Goal: Information Seeking & Learning: Learn about a topic

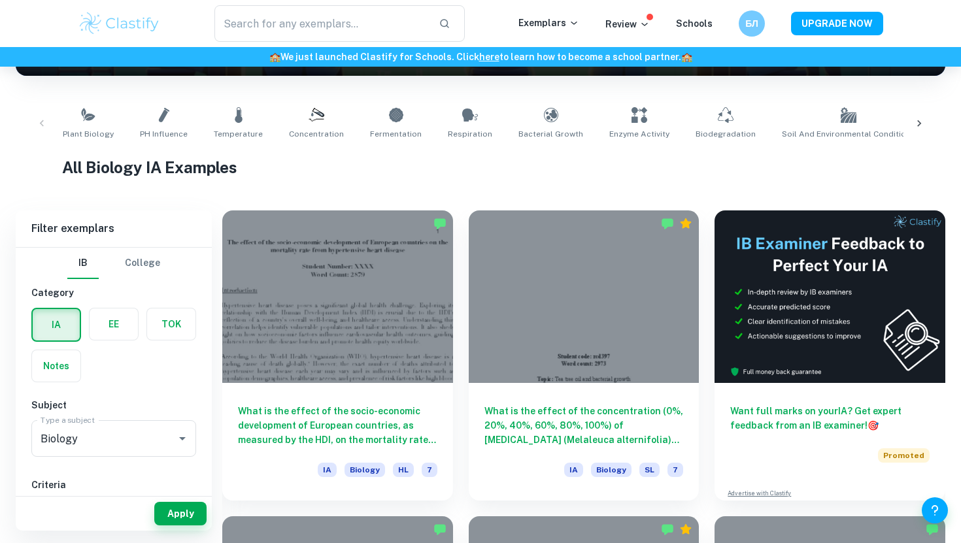
scroll to position [232, 0]
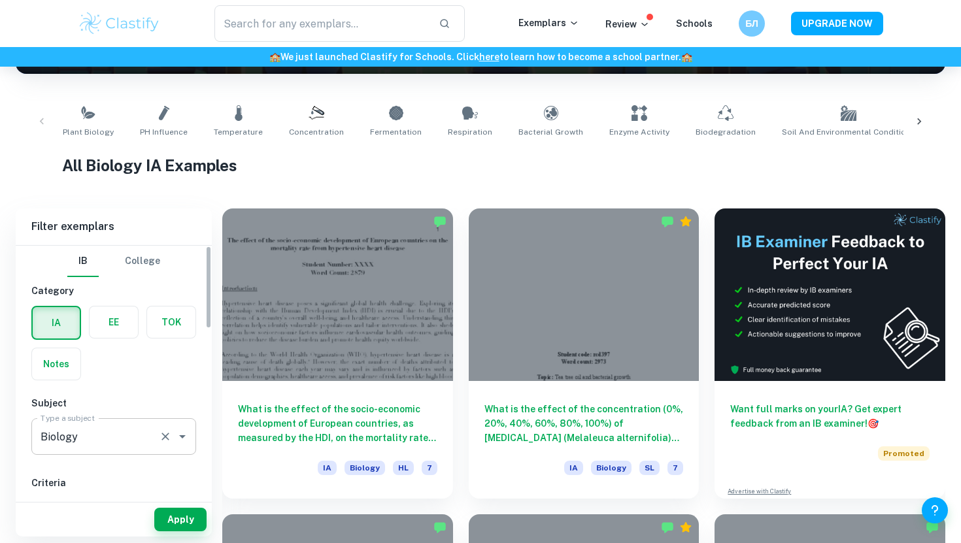
click at [116, 428] on input "Biology" at bounding box center [95, 436] width 116 height 25
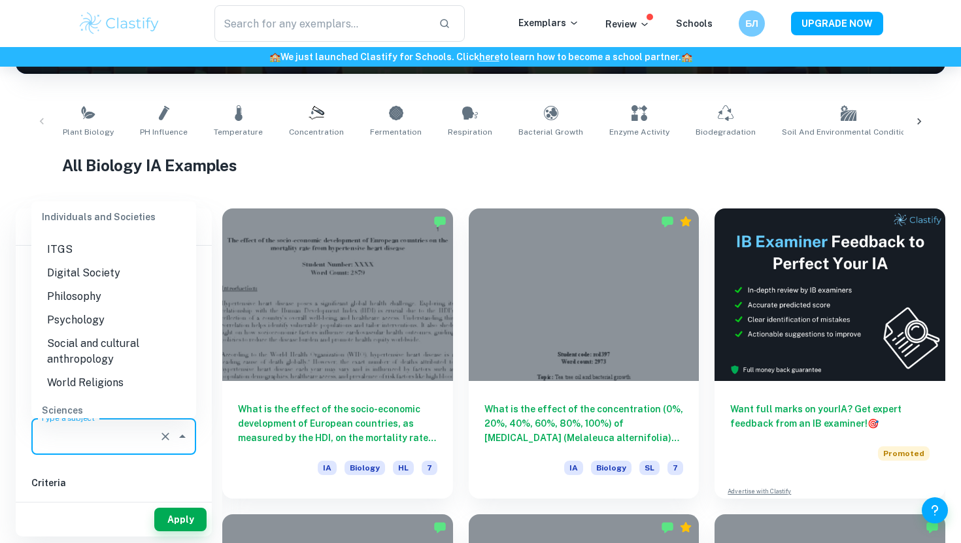
scroll to position [0, 0]
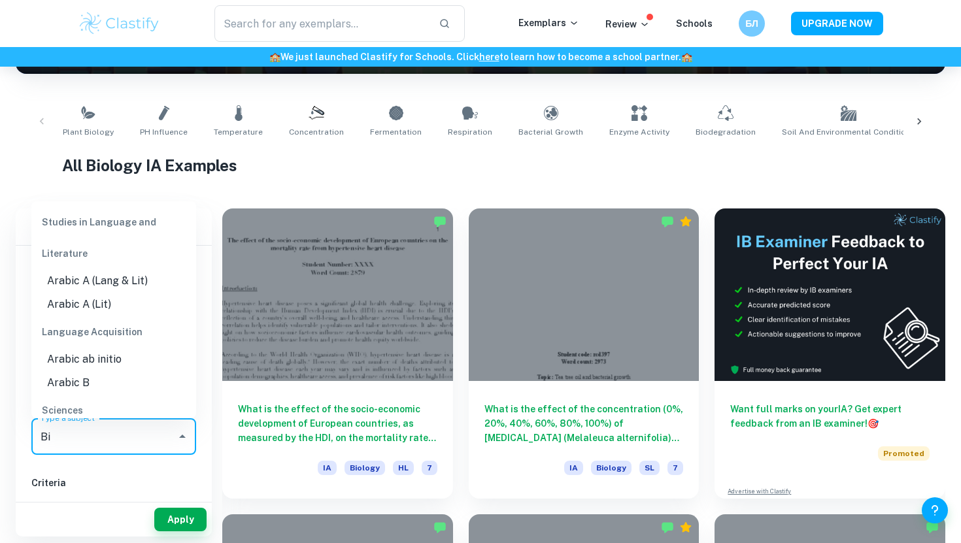
type input "B"
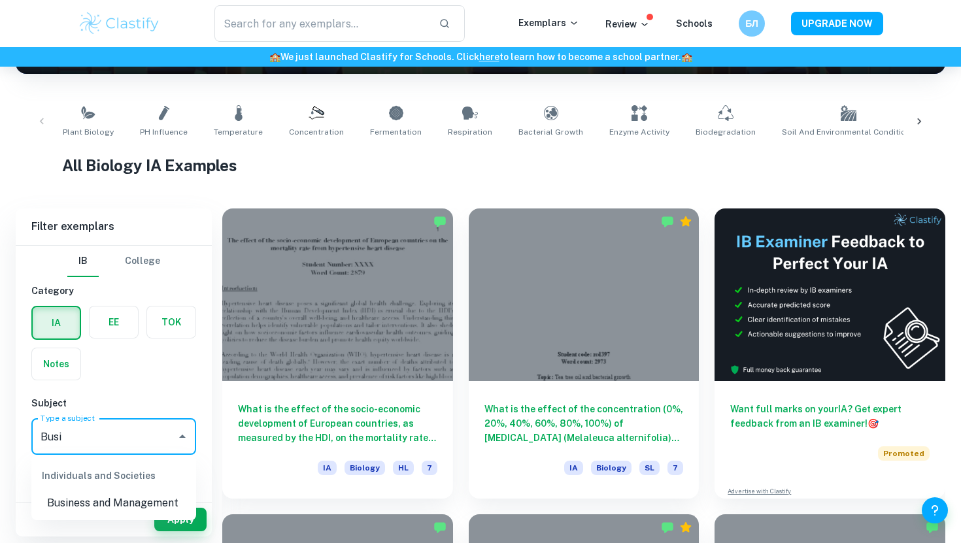
click at [101, 501] on li "Business and Management" at bounding box center [113, 504] width 165 height 24
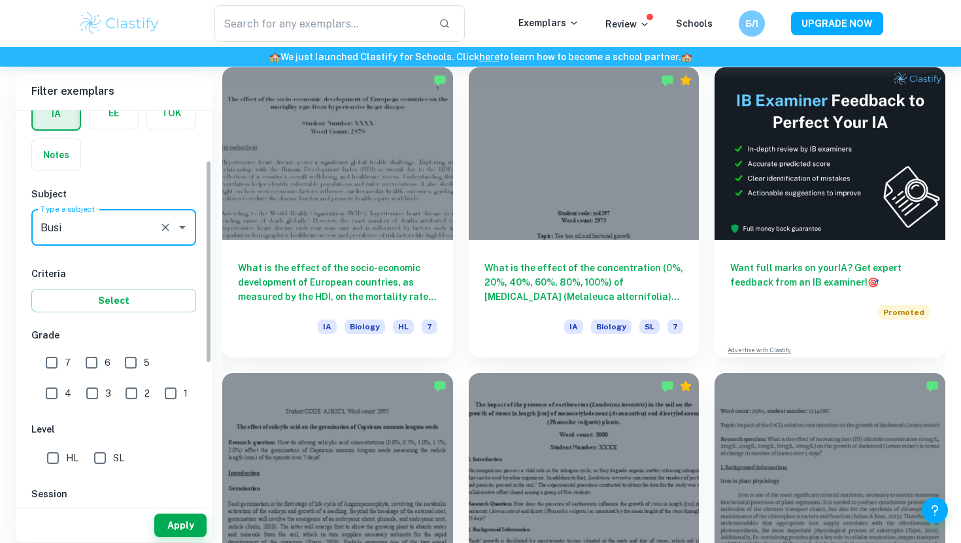
scroll to position [101, 0]
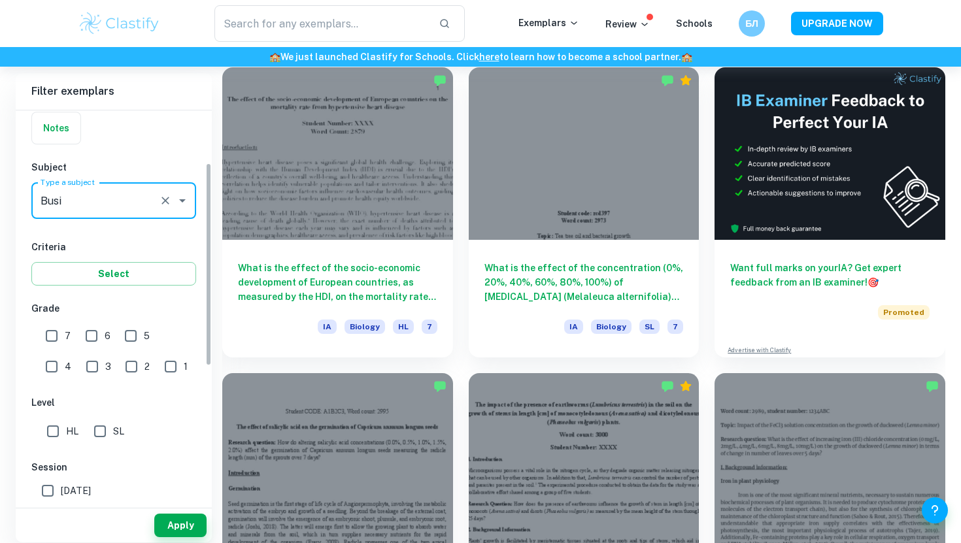
type input "Business and Management"
click at [101, 346] on input "6" at bounding box center [91, 336] width 26 height 26
checkbox input "true"
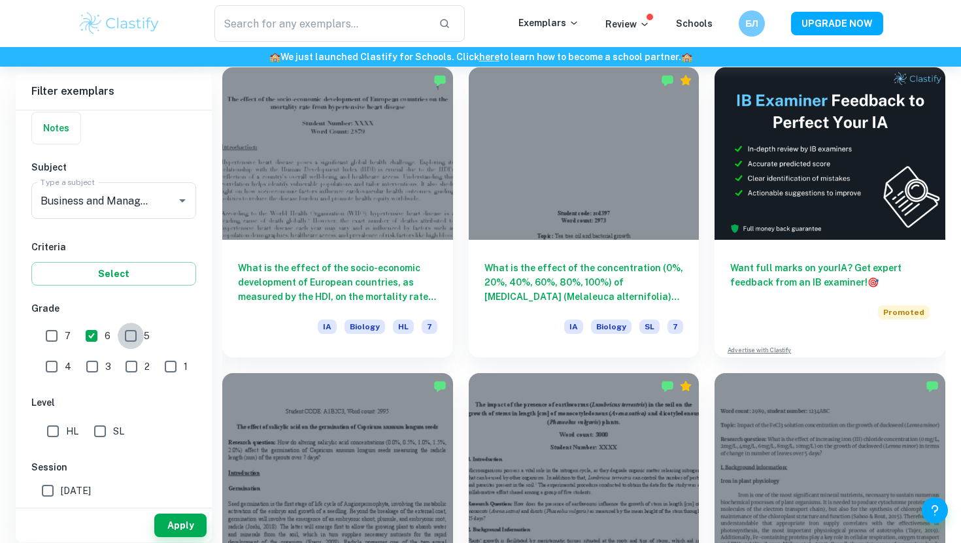
click at [126, 343] on input "5" at bounding box center [131, 336] width 26 height 26
checkbox input "true"
click at [56, 343] on input "7" at bounding box center [52, 336] width 26 height 26
checkbox input "true"
click at [112, 435] on input "SL" at bounding box center [100, 431] width 26 height 26
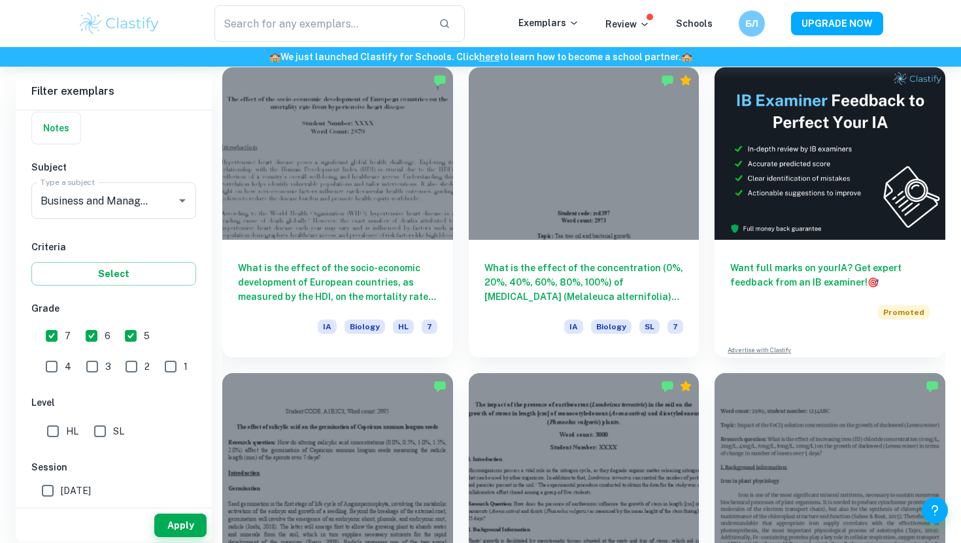
checkbox input "true"
click at [62, 433] on input "HL" at bounding box center [53, 431] width 26 height 26
checkbox input "true"
click at [97, 432] on input "SL" at bounding box center [100, 431] width 26 height 26
checkbox input "false"
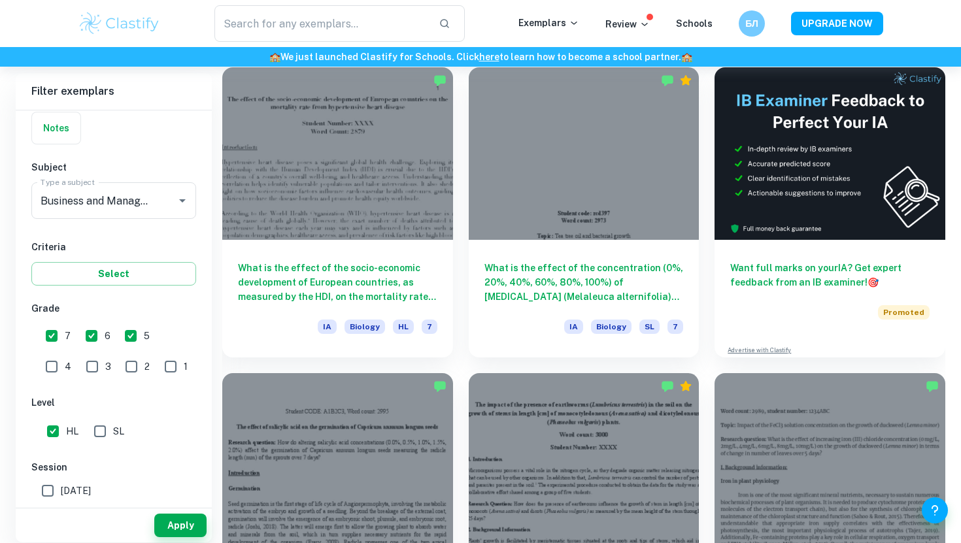
click at [131, 335] on input "5" at bounding box center [131, 336] width 26 height 26
checkbox input "false"
click at [165, 517] on button "Apply" at bounding box center [180, 526] width 52 height 24
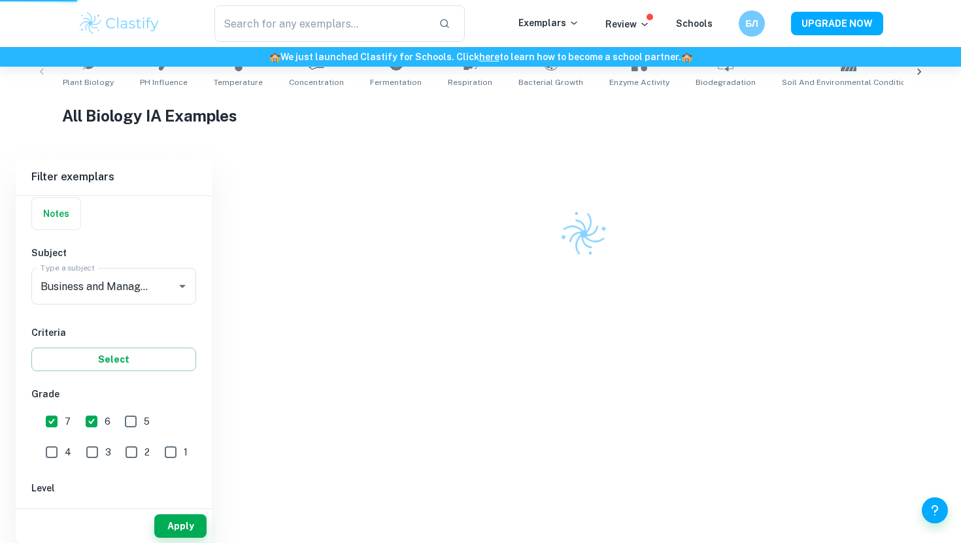
scroll to position [275, 0]
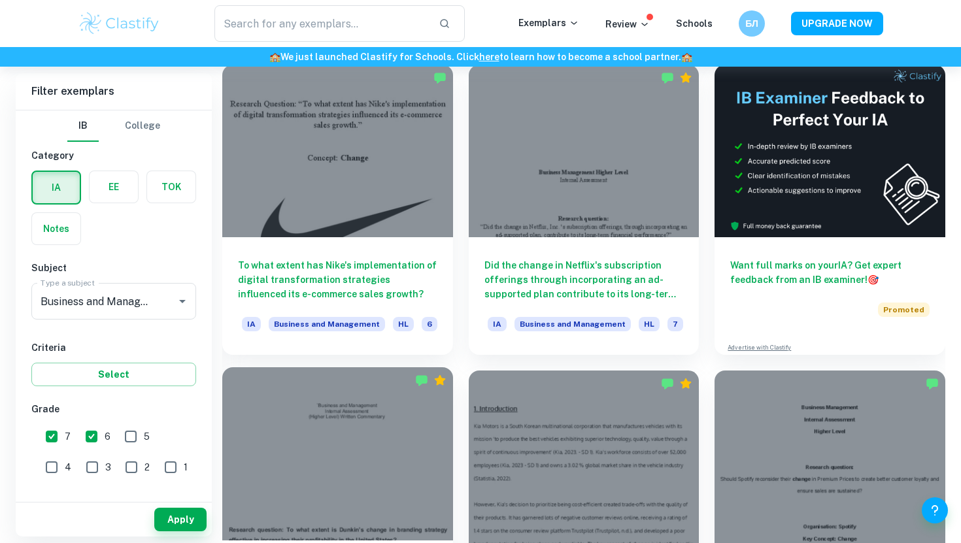
scroll to position [373, 0]
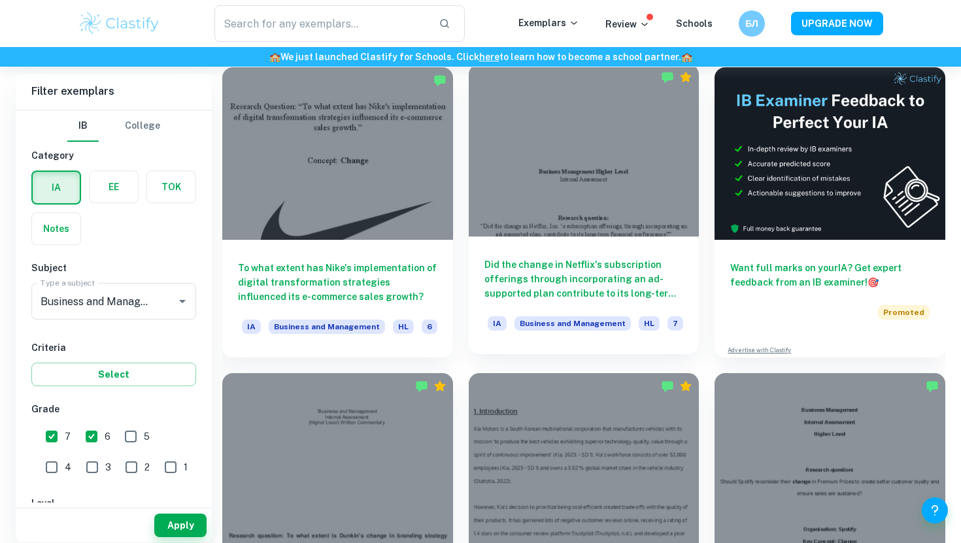
click at [598, 191] on div at bounding box center [584, 150] width 231 height 173
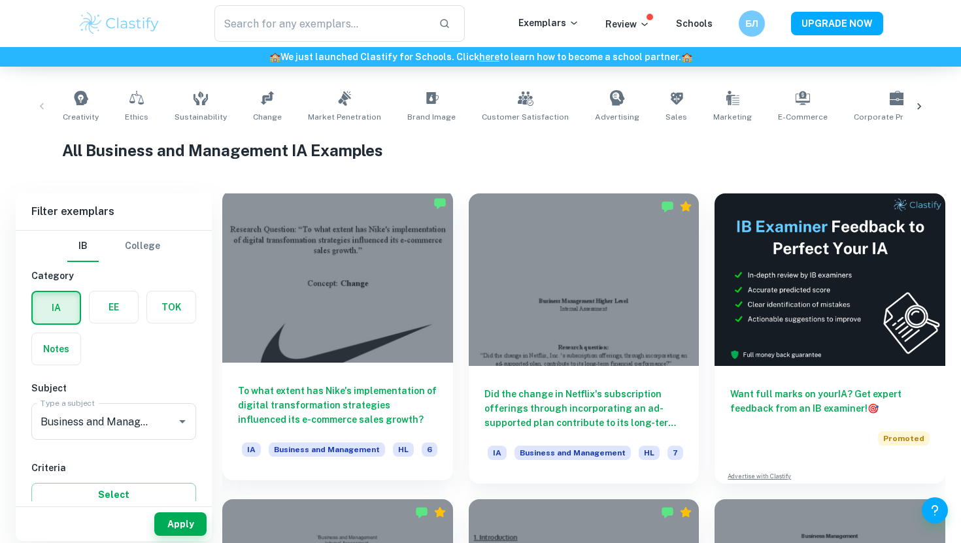
scroll to position [245, 0]
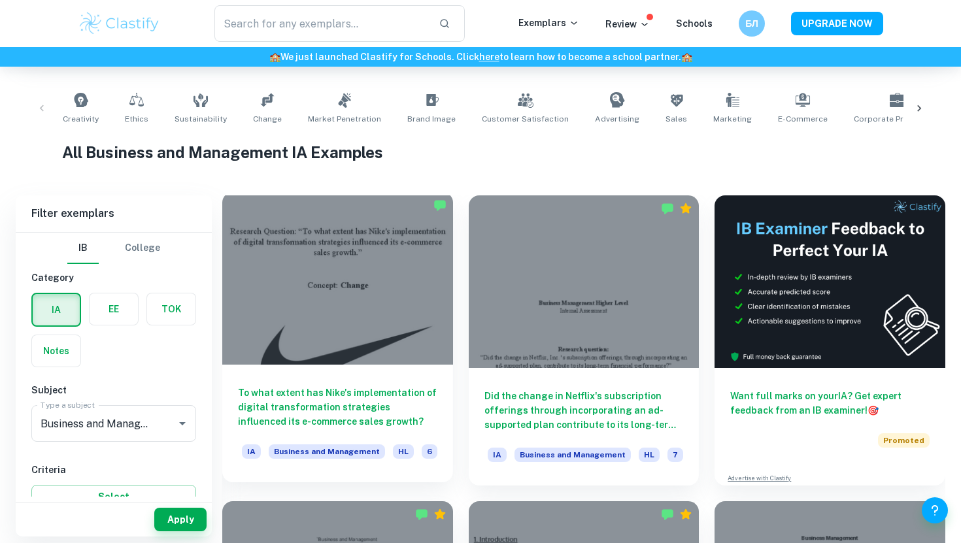
click at [411, 267] on div at bounding box center [337, 278] width 231 height 173
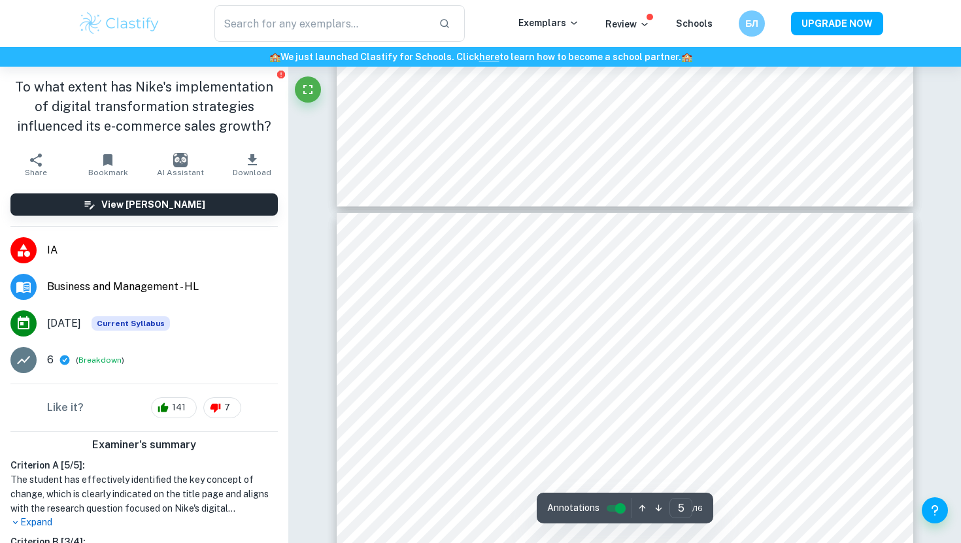
scroll to position [3064, 0]
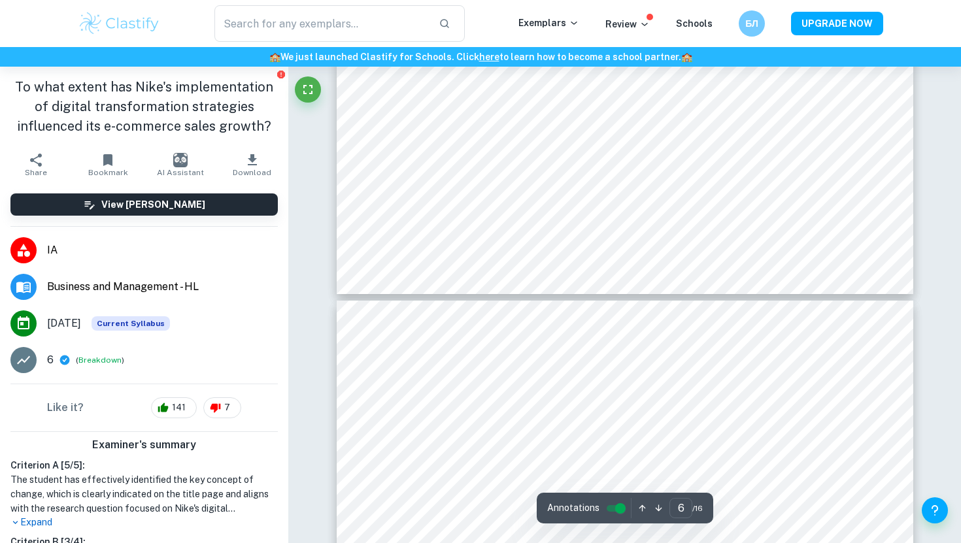
type input "7"
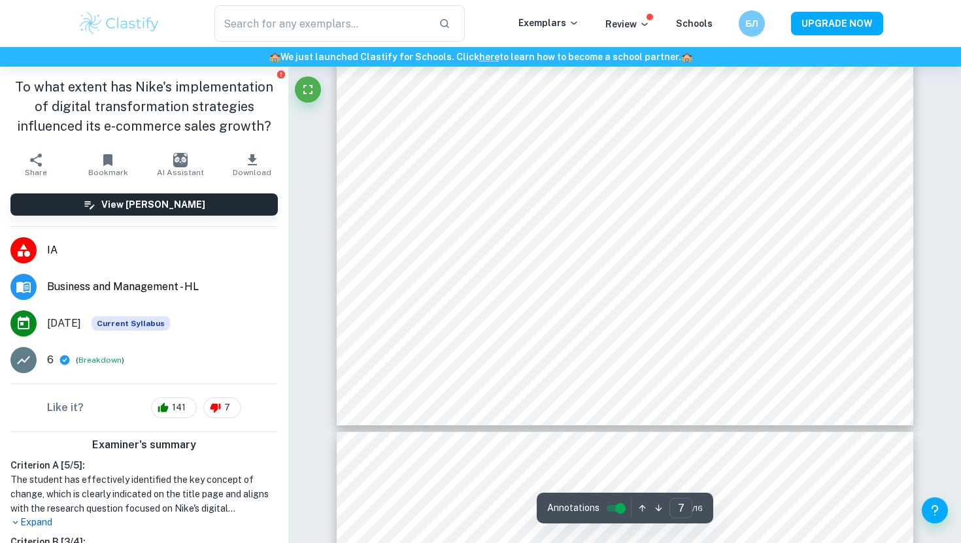
scroll to position [5109, 0]
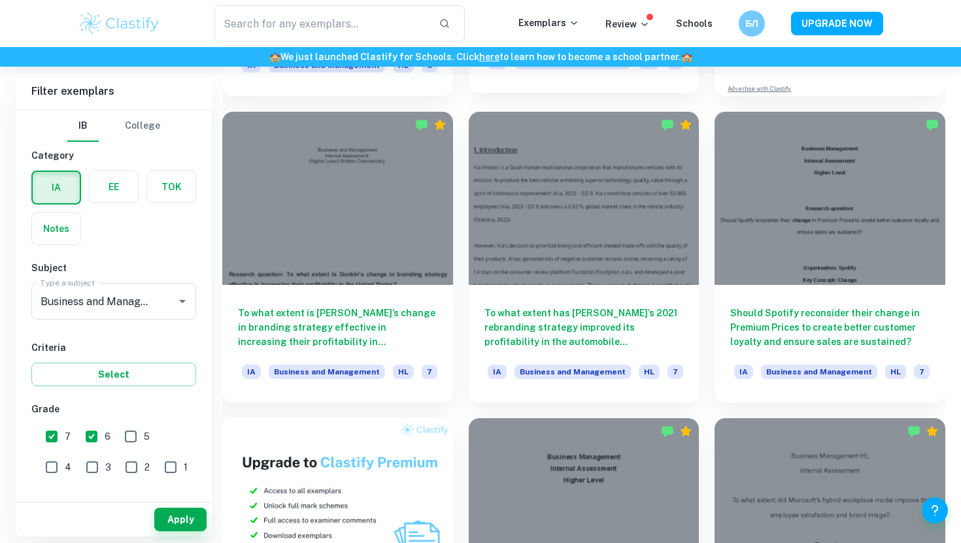
scroll to position [637, 0]
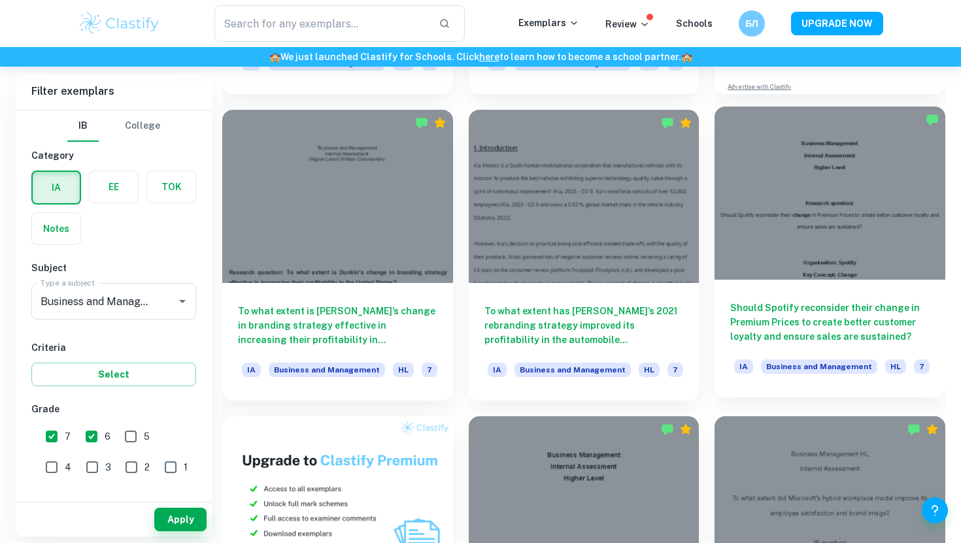
click at [741, 322] on h6 "Should Spotify reconsider their change in Premium Prices to create better custo…" at bounding box center [829, 322] width 199 height 43
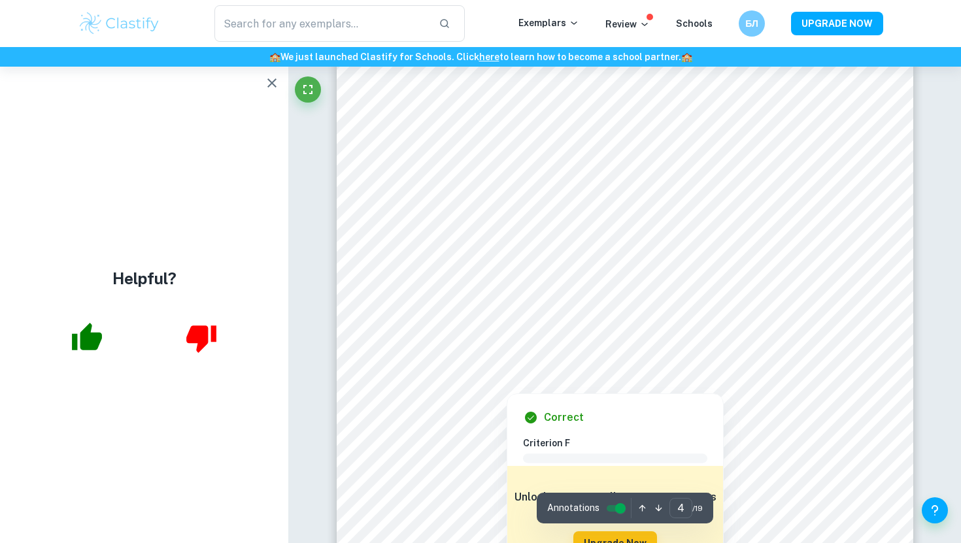
scroll to position [2596, 0]
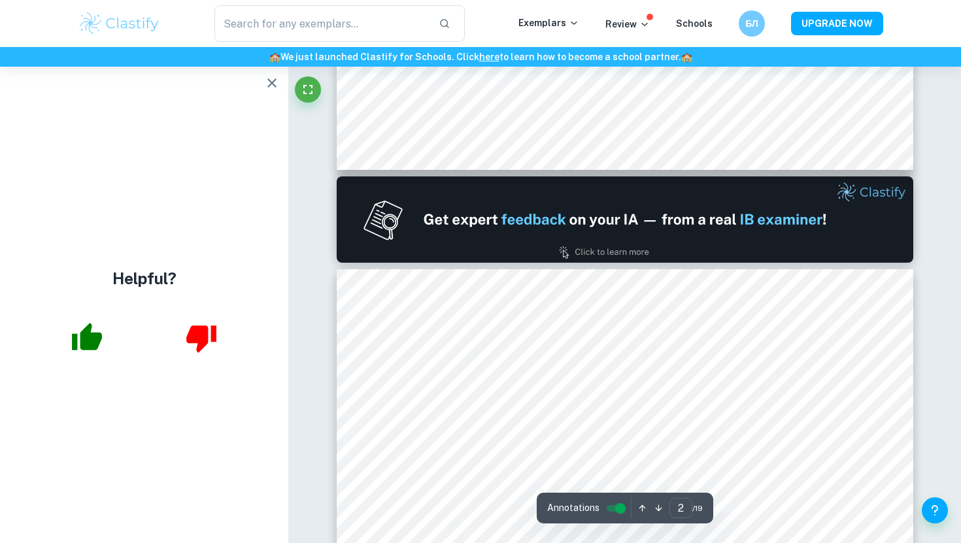
type input "1"
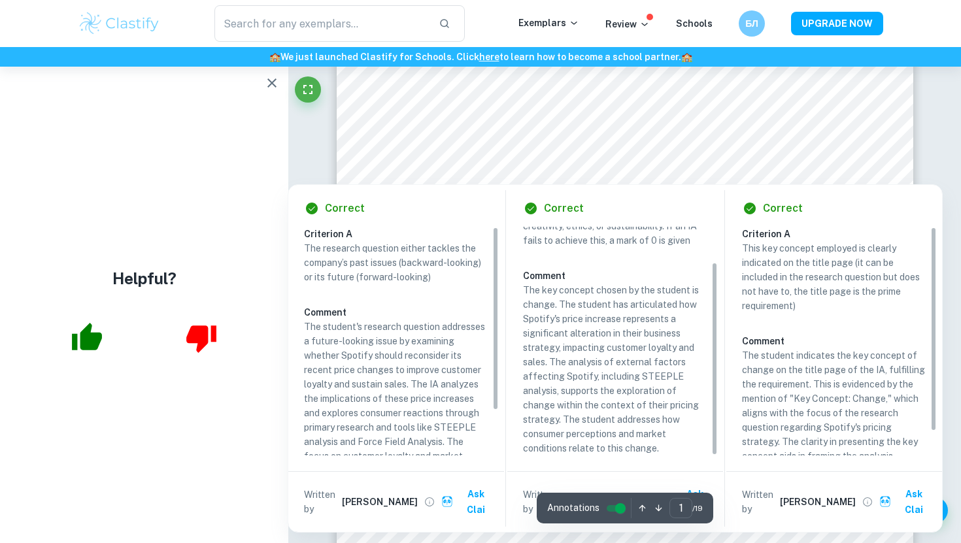
scroll to position [41, 0]
